Goal: Task Accomplishment & Management: Use online tool/utility

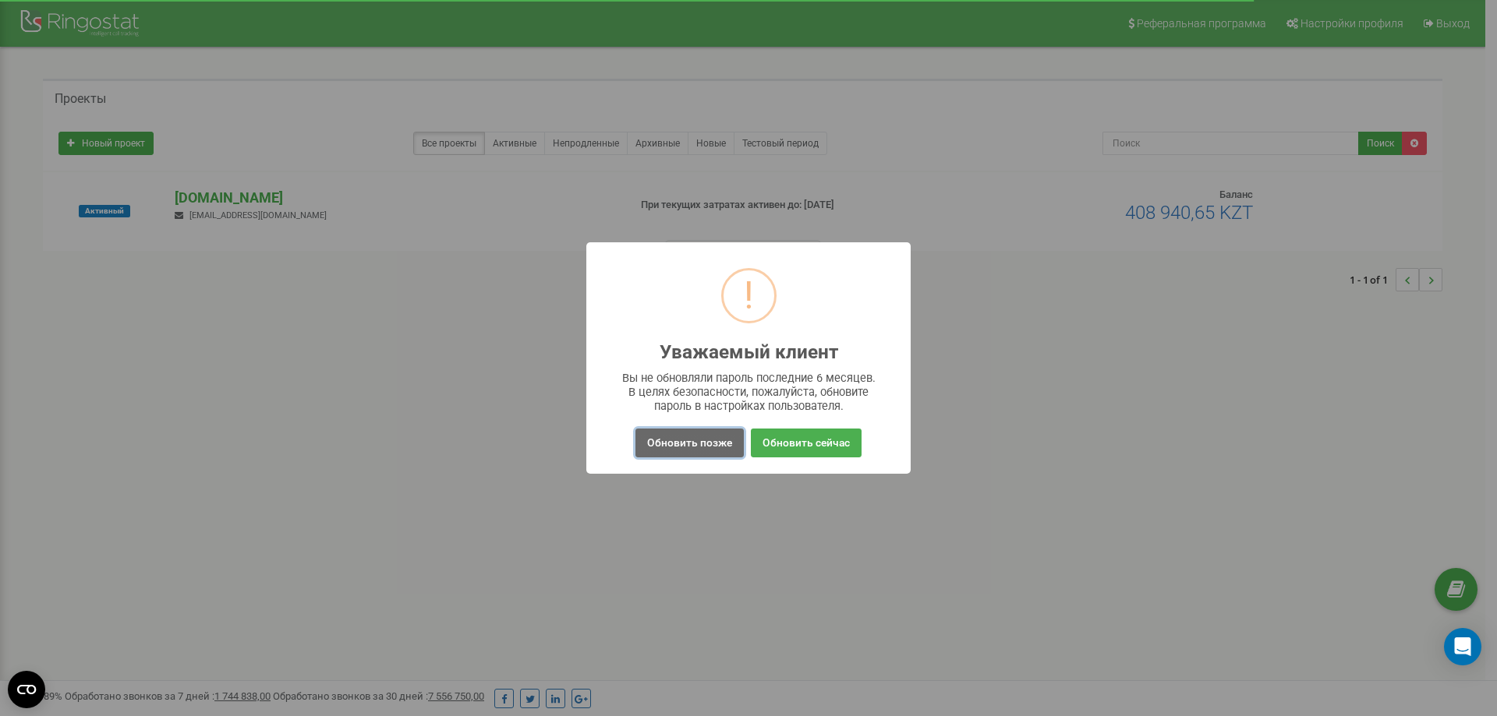
click at [691, 444] on button "Обновить позже" at bounding box center [689, 443] width 108 height 29
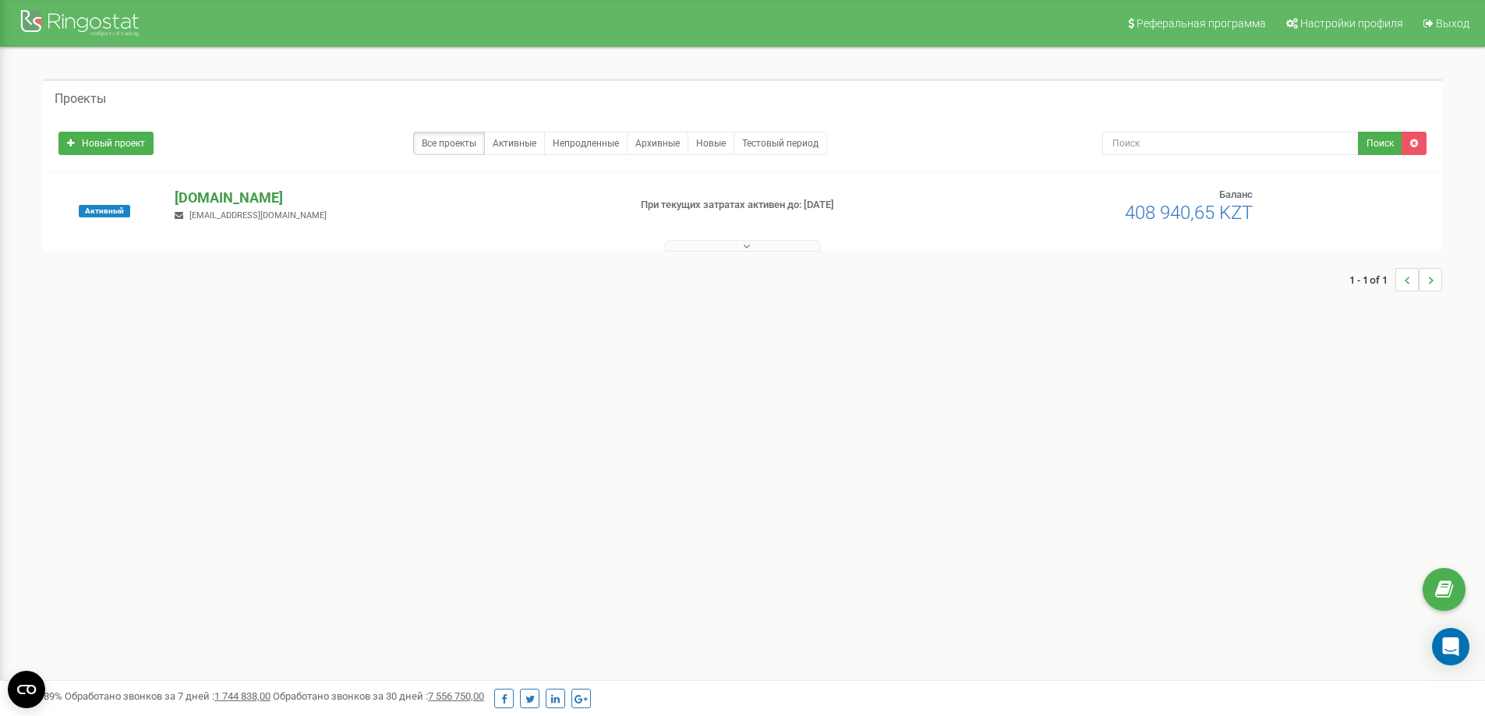
click at [191, 196] on p "[DOMAIN_NAME]" at bounding box center [395, 198] width 440 height 20
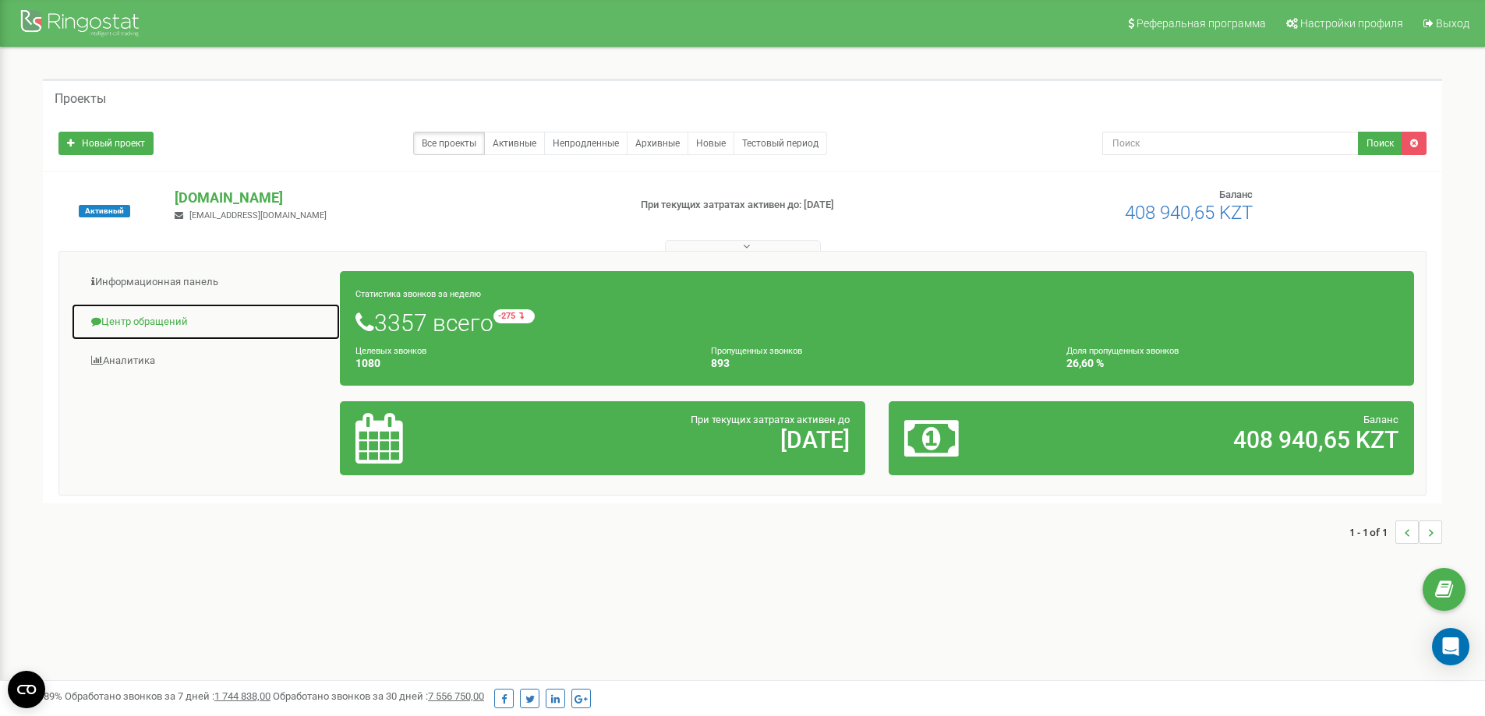
click at [157, 320] on link "Центр обращений" at bounding box center [206, 322] width 270 height 38
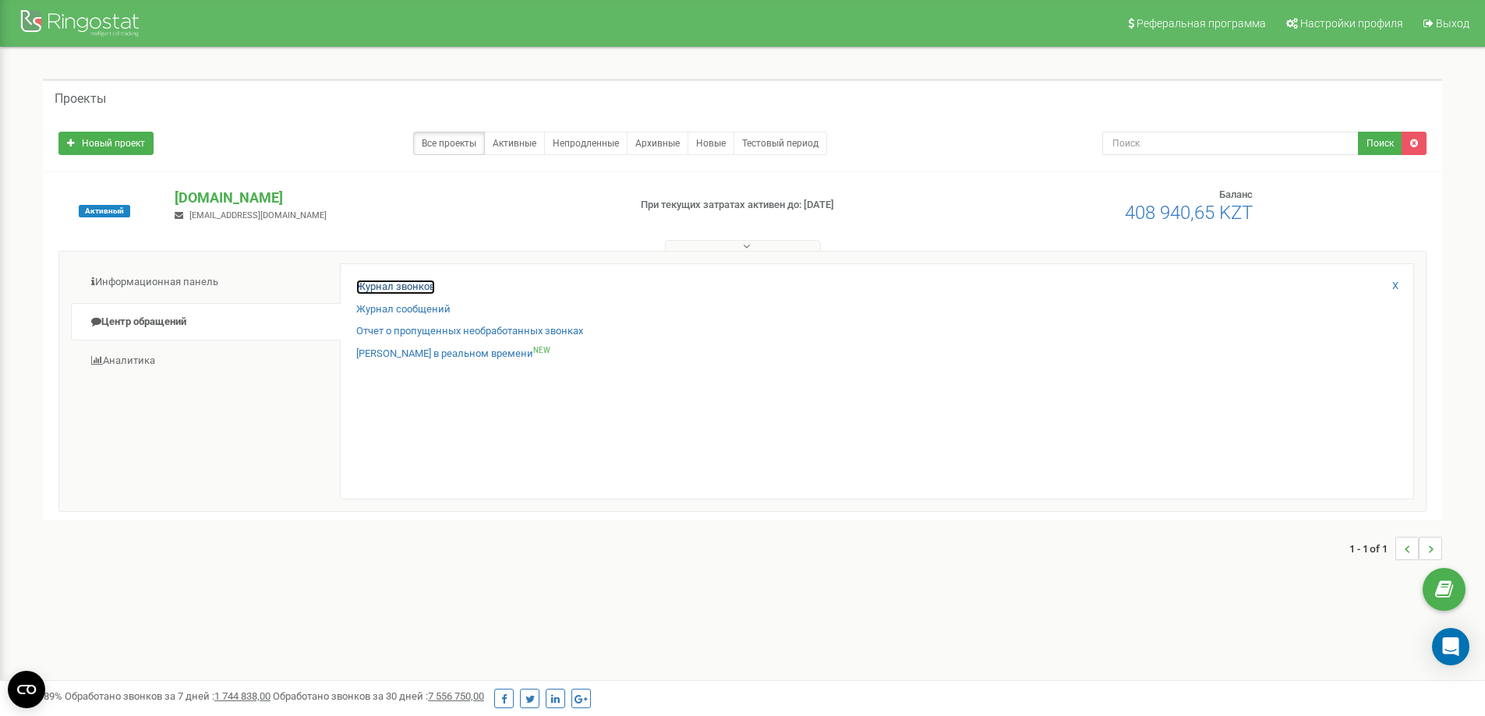
click at [370, 289] on link "Журнал звонков" at bounding box center [395, 287] width 79 height 15
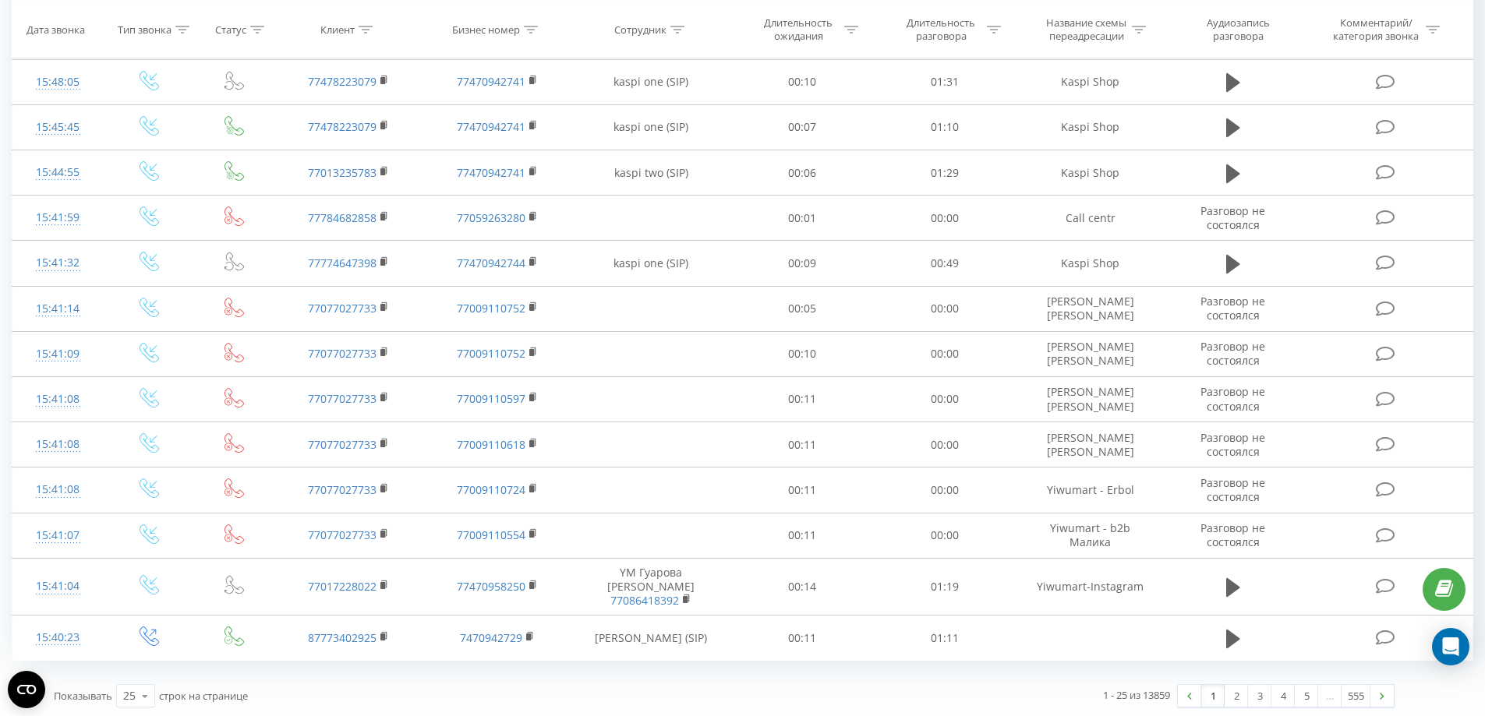
scroll to position [721, 0]
click at [1232, 694] on link "2" at bounding box center [1236, 693] width 23 height 22
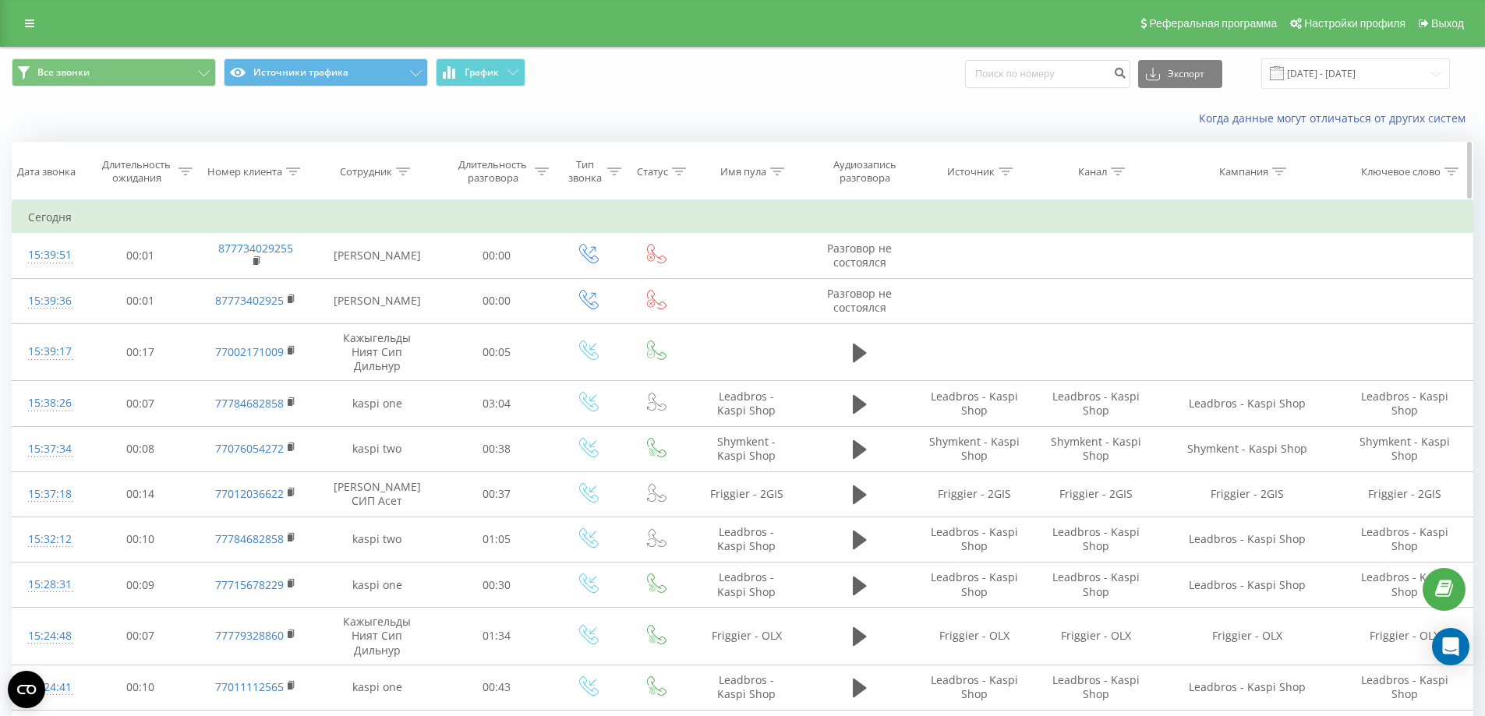
click at [288, 170] on icon at bounding box center [293, 172] width 14 height 8
click at [239, 285] on input "text" at bounding box center [255, 283] width 137 height 27
paste input "+7 707 786 5018"
click at [236, 284] on input "+7 707 786 5018" at bounding box center [255, 283] width 137 height 27
click at [221, 278] on input "+7 707 7865018" at bounding box center [255, 283] width 137 height 27
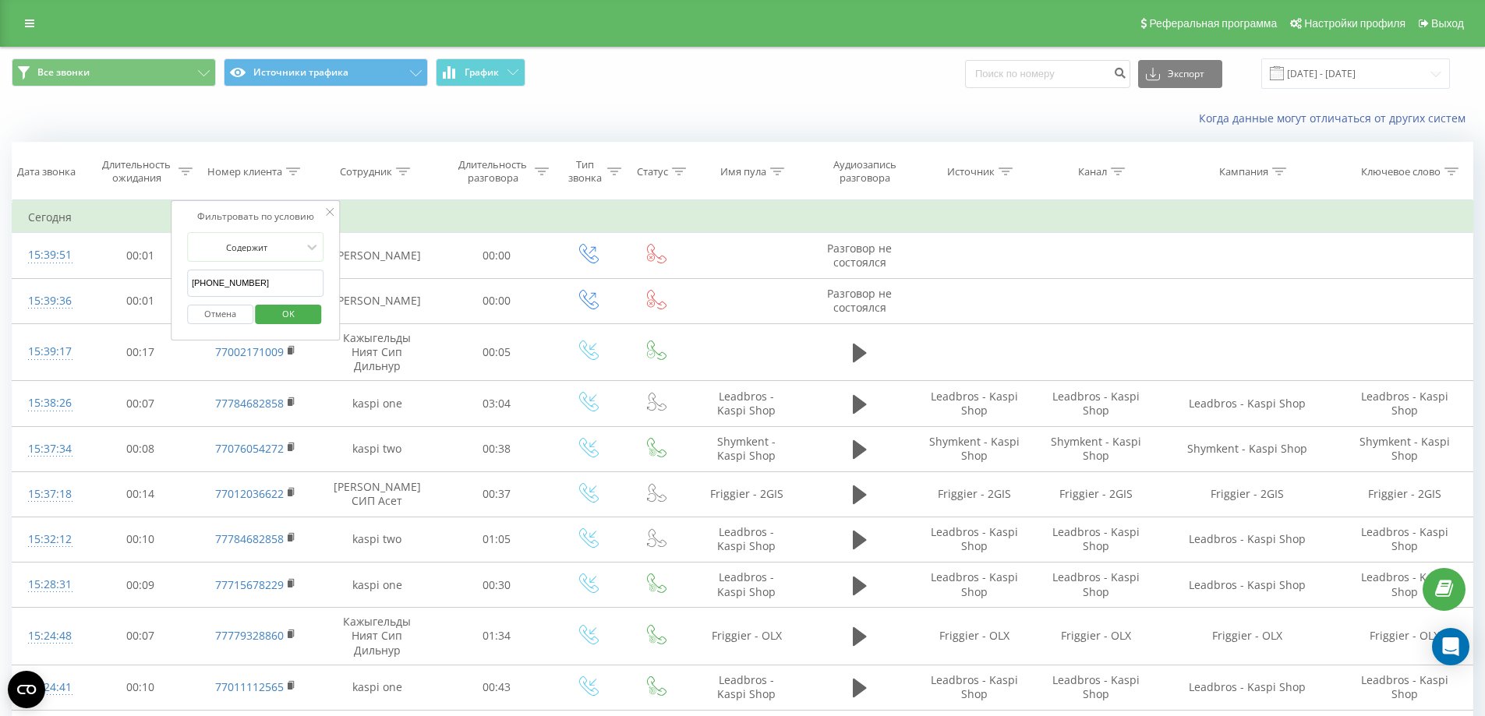
click at [207, 280] on input "+7 7077865018" at bounding box center [255, 283] width 137 height 27
click at [204, 282] on input "+7 7077865018" at bounding box center [255, 283] width 137 height 27
click at [196, 277] on input "+77077865018" at bounding box center [255, 283] width 137 height 27
type input "77077865018"
click at [278, 312] on span "OK" at bounding box center [289, 314] width 44 height 24
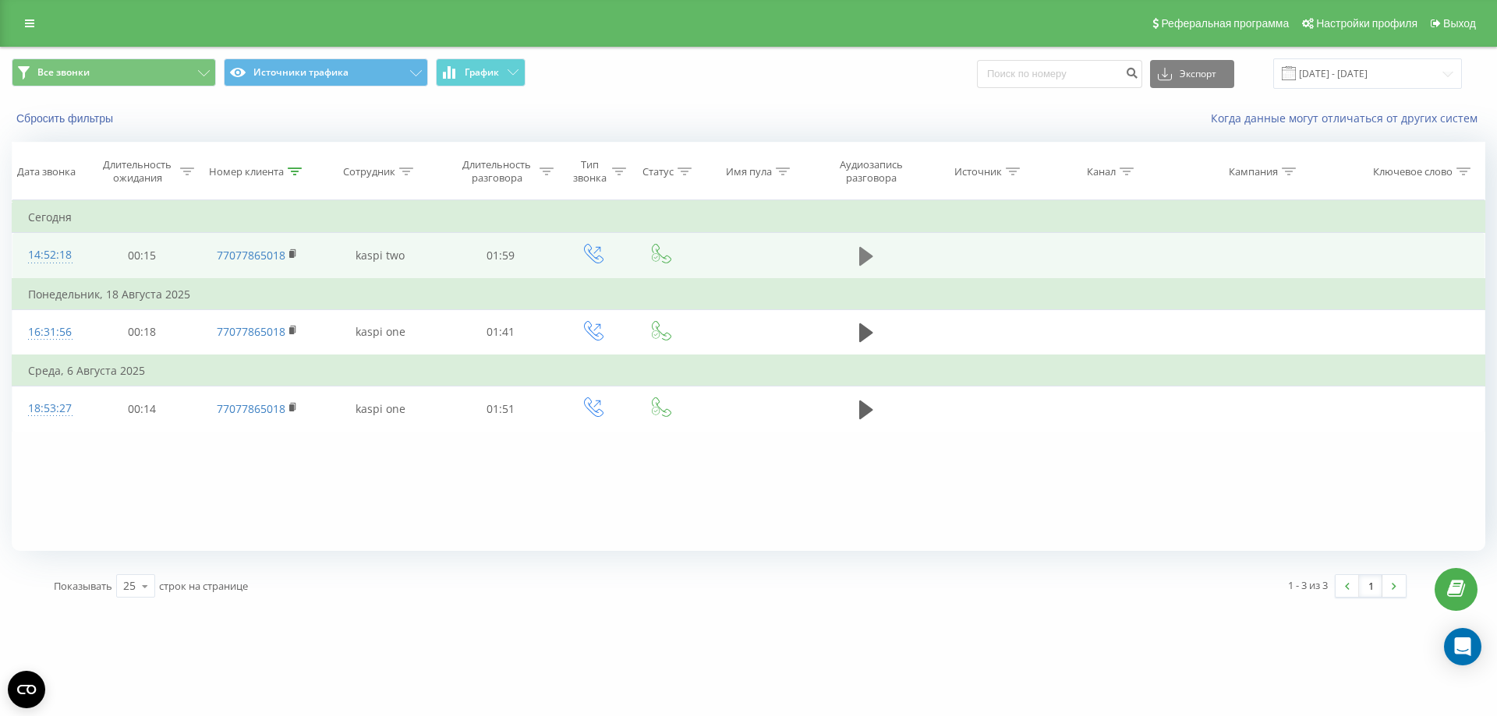
click at [859, 261] on icon at bounding box center [866, 257] width 14 height 22
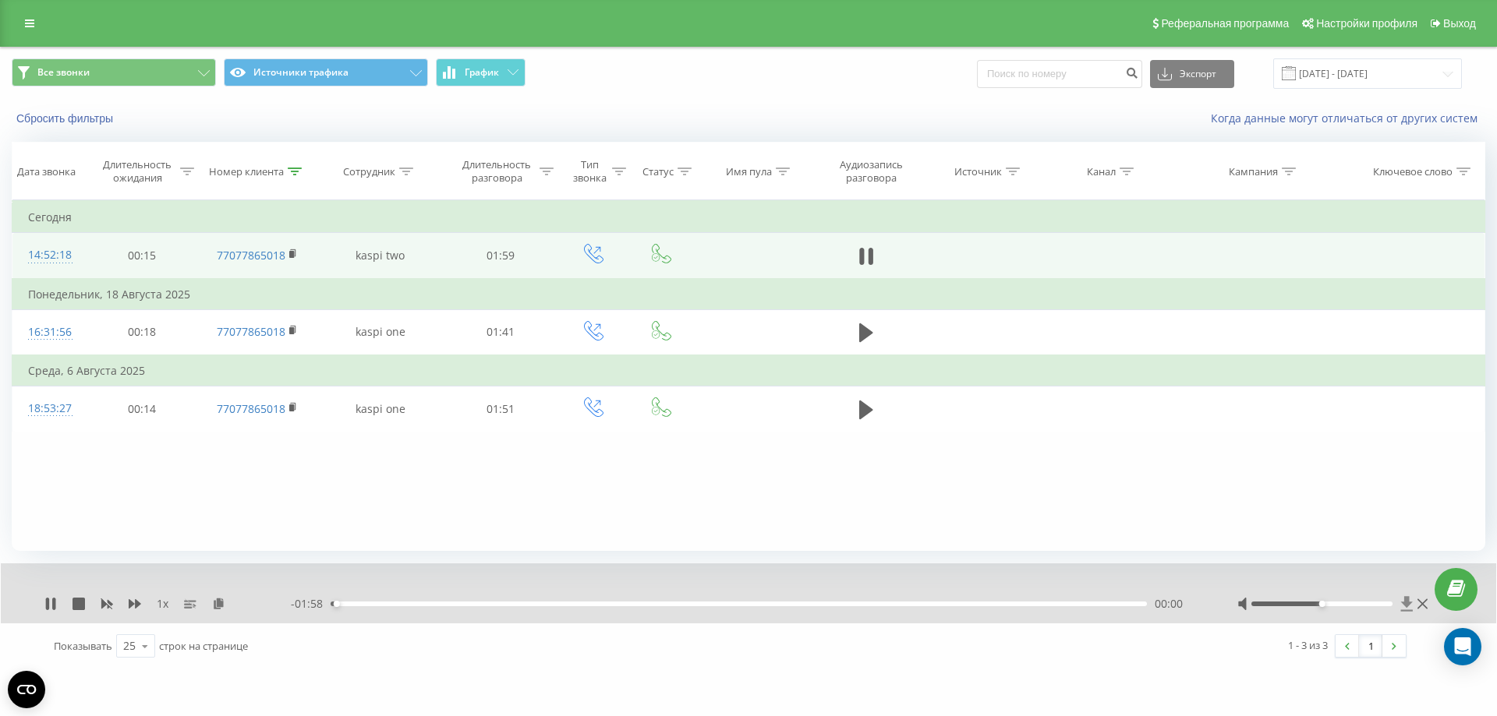
click at [1405, 604] on icon at bounding box center [1407, 603] width 12 height 15
